Goal: Transaction & Acquisition: Purchase product/service

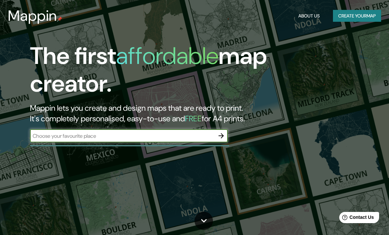
click at [361, 13] on button "Create your map" at bounding box center [357, 16] width 48 height 12
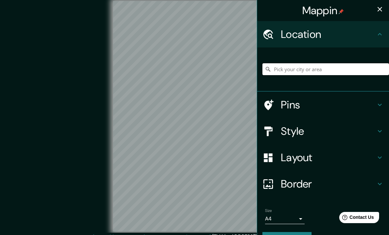
click at [338, 69] on input "Pick your city or area" at bounding box center [326, 69] width 127 height 12
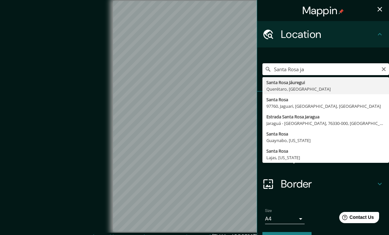
type input "Santa Rosa Jáuregui, Querétaro, México"
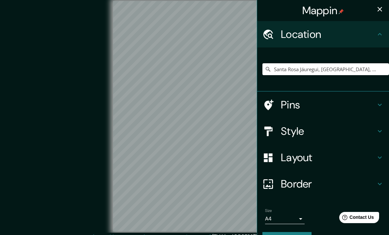
click at [303, 156] on h4 "Layout" at bounding box center [328, 157] width 95 height 13
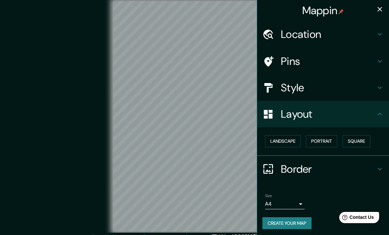
click at [361, 140] on button "Square" at bounding box center [357, 141] width 28 height 12
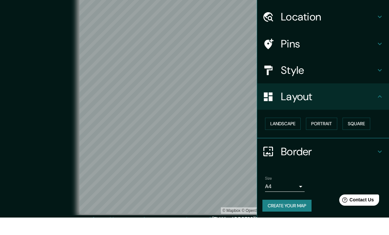
scroll to position [6, 0]
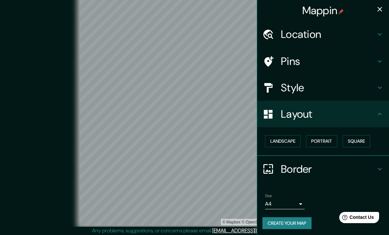
click at [298, 224] on button "Create your map" at bounding box center [287, 223] width 49 height 12
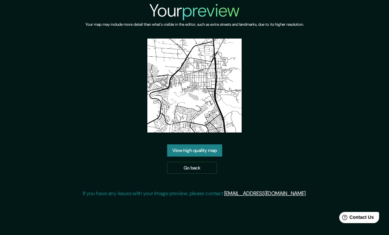
click at [210, 157] on link "View high quality map" at bounding box center [194, 150] width 55 height 12
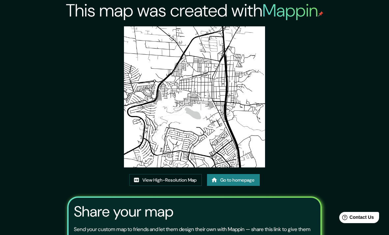
click at [143, 186] on link "View High-Resolution Map" at bounding box center [165, 180] width 73 height 12
